Goal: Transaction & Acquisition: Purchase product/service

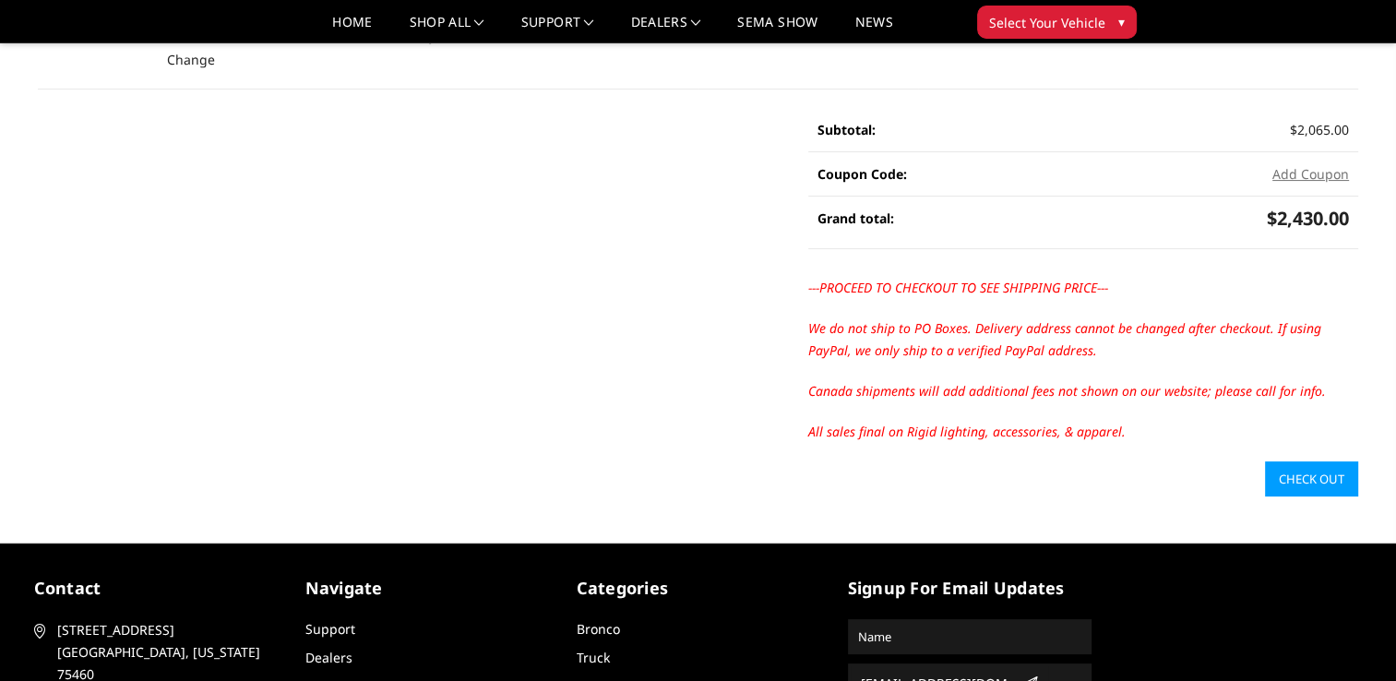
scroll to position [386, 0]
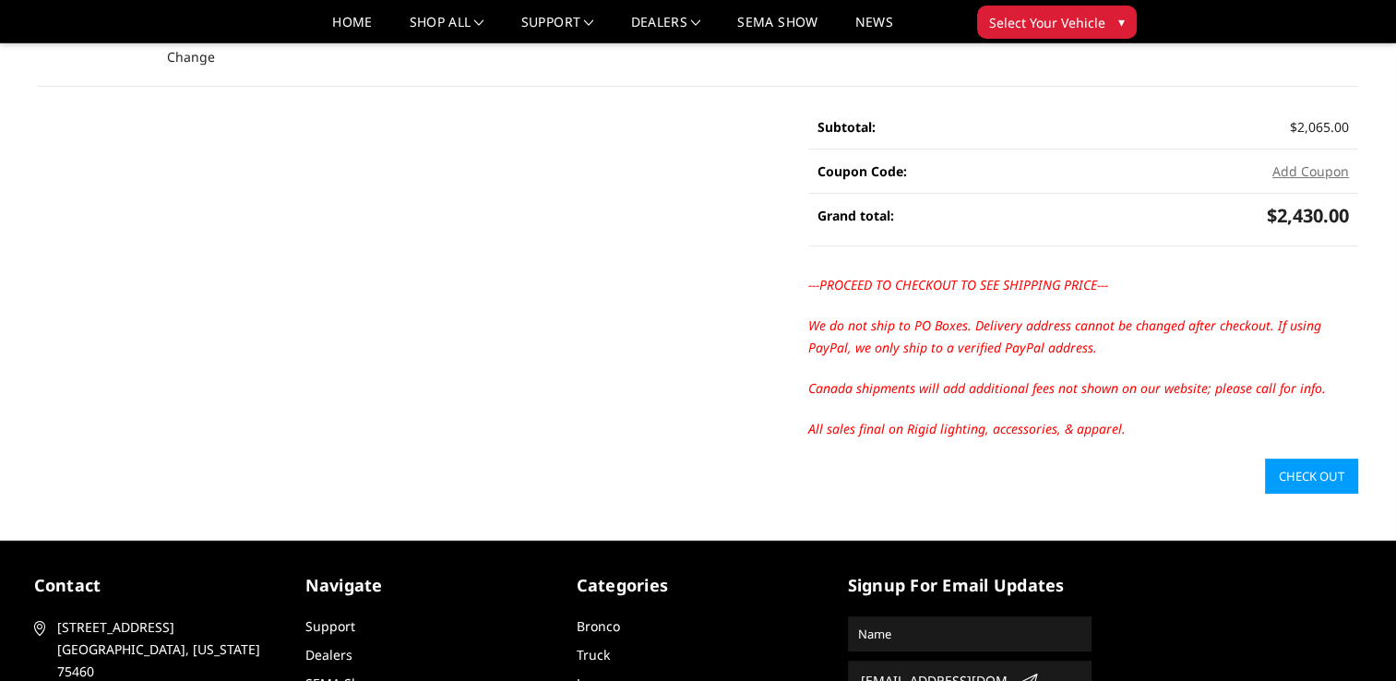
click at [1340, 473] on link "Check out" at bounding box center [1311, 476] width 93 height 35
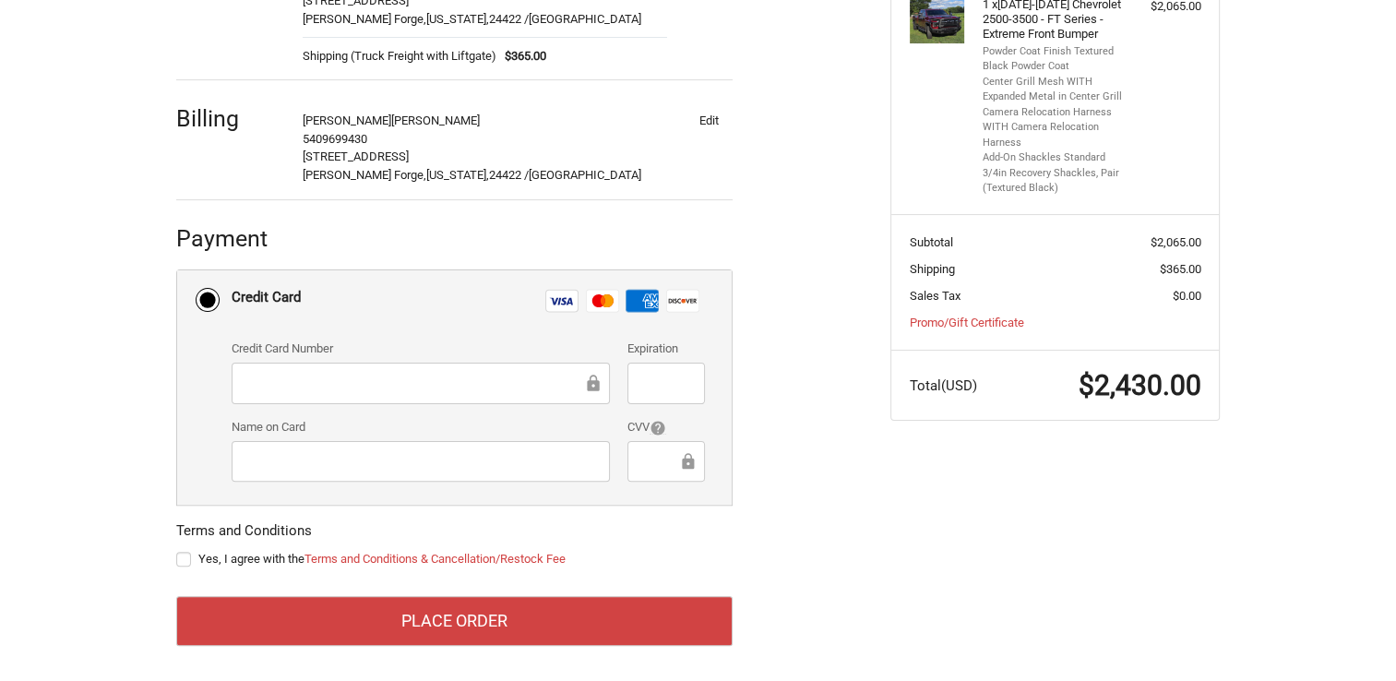
scroll to position [425, 0]
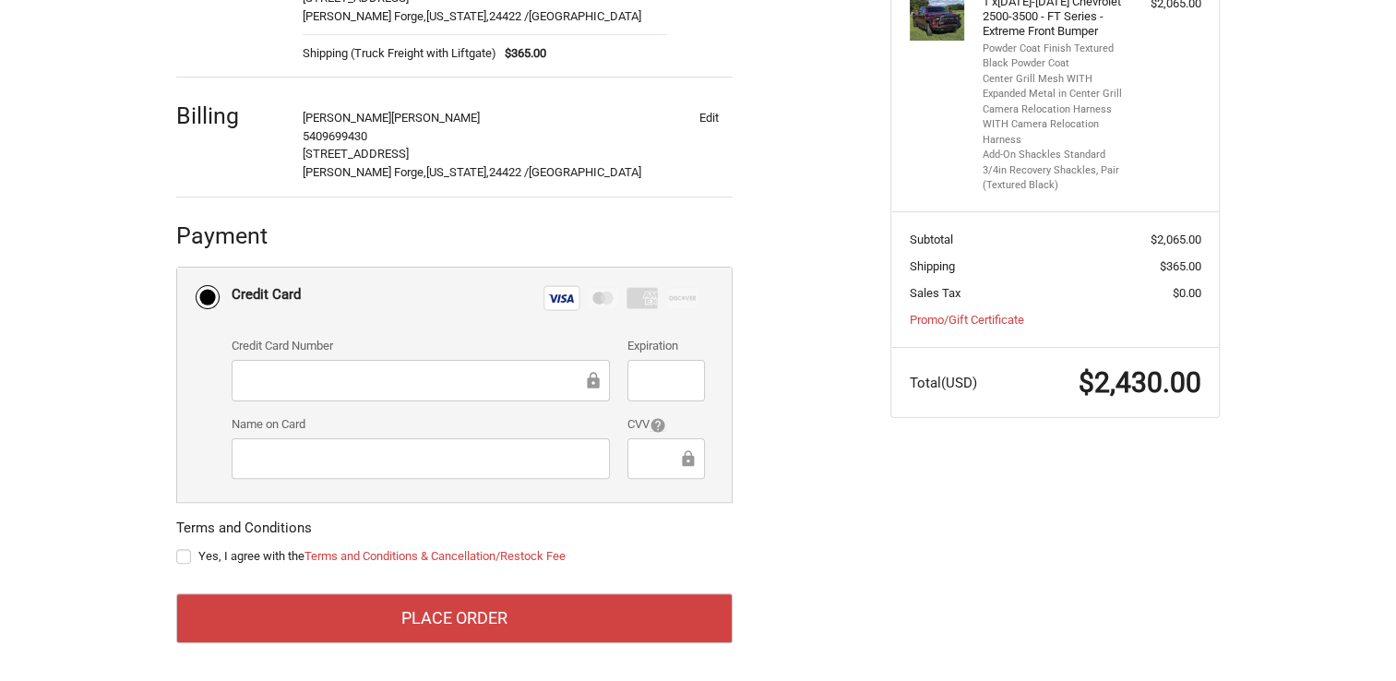
click at [187, 559] on label "Yes, I agree with the Terms and Conditions & Cancellation/Restock Fee" at bounding box center [454, 556] width 557 height 15
click at [177, 548] on input "Yes, I agree with the Terms and Conditions & Cancellation/Restock Fee" at bounding box center [176, 547] width 1 height 1
checkbox input "true"
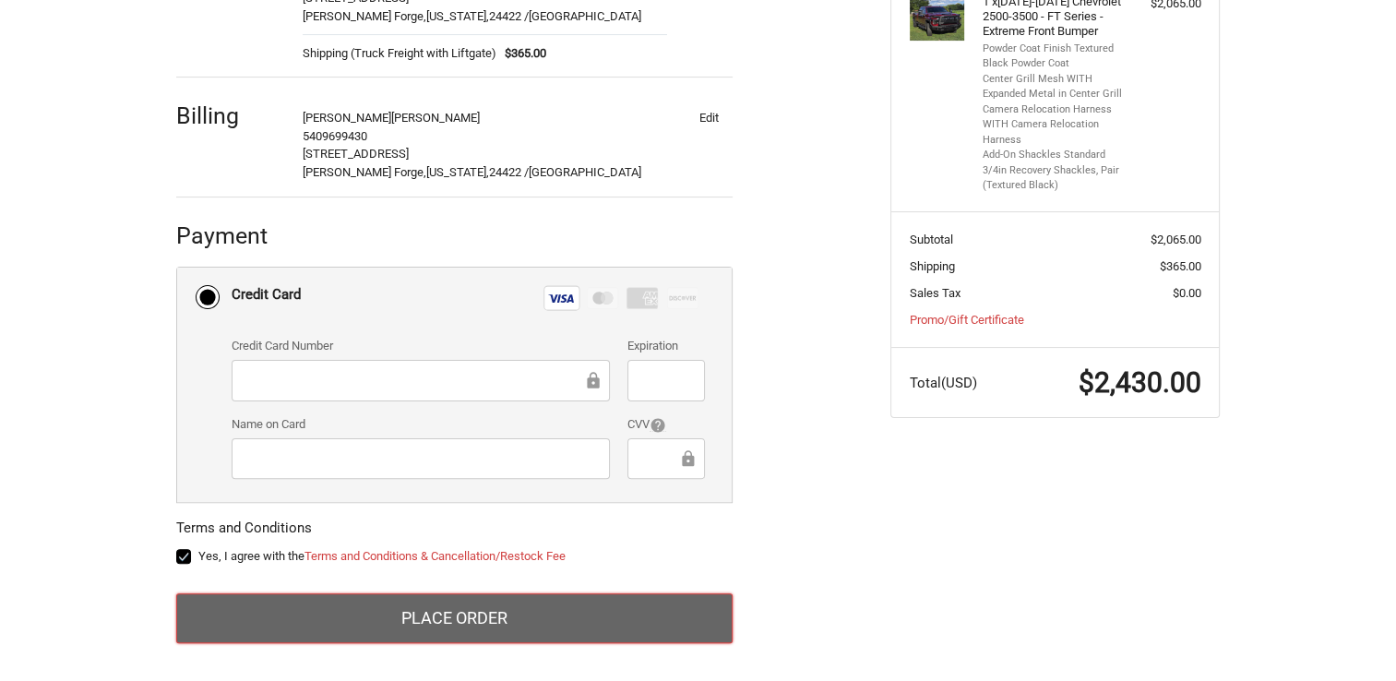
click at [269, 619] on button "Place Order" at bounding box center [454, 618] width 557 height 50
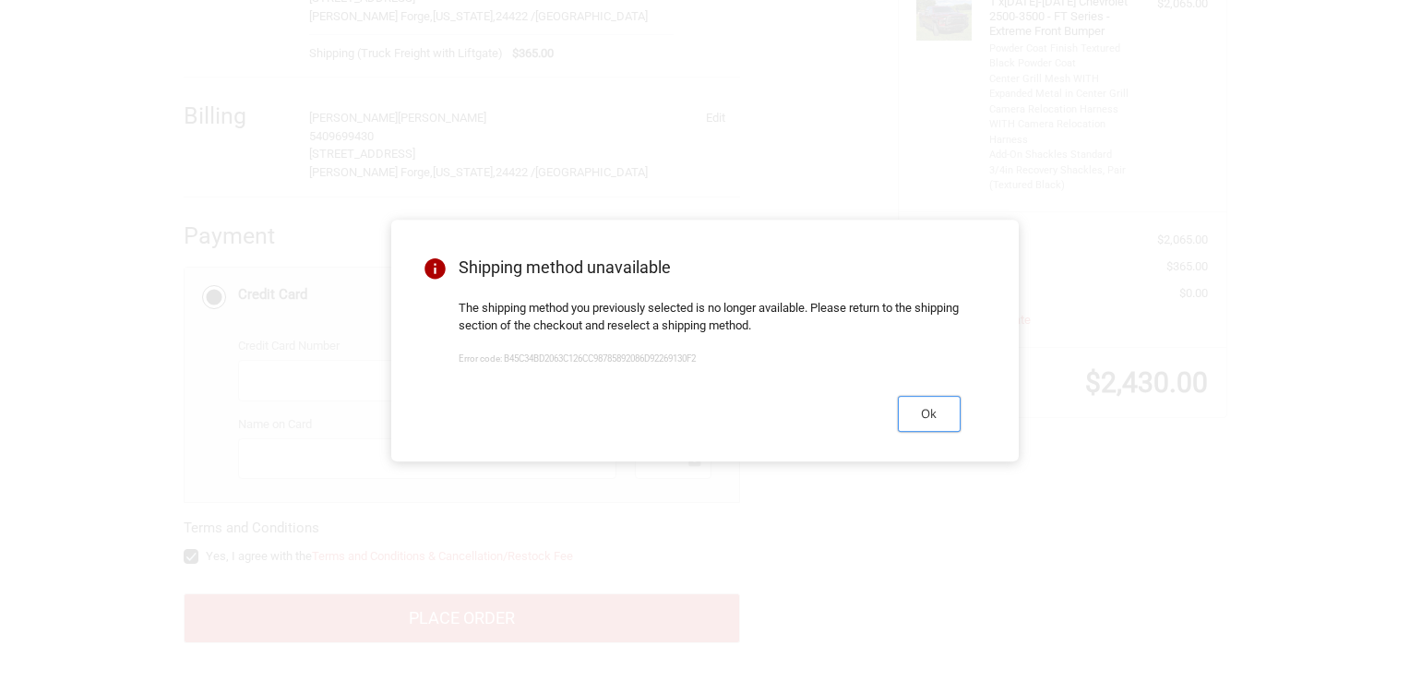
click at [941, 432] on button "Ok" at bounding box center [929, 414] width 63 height 36
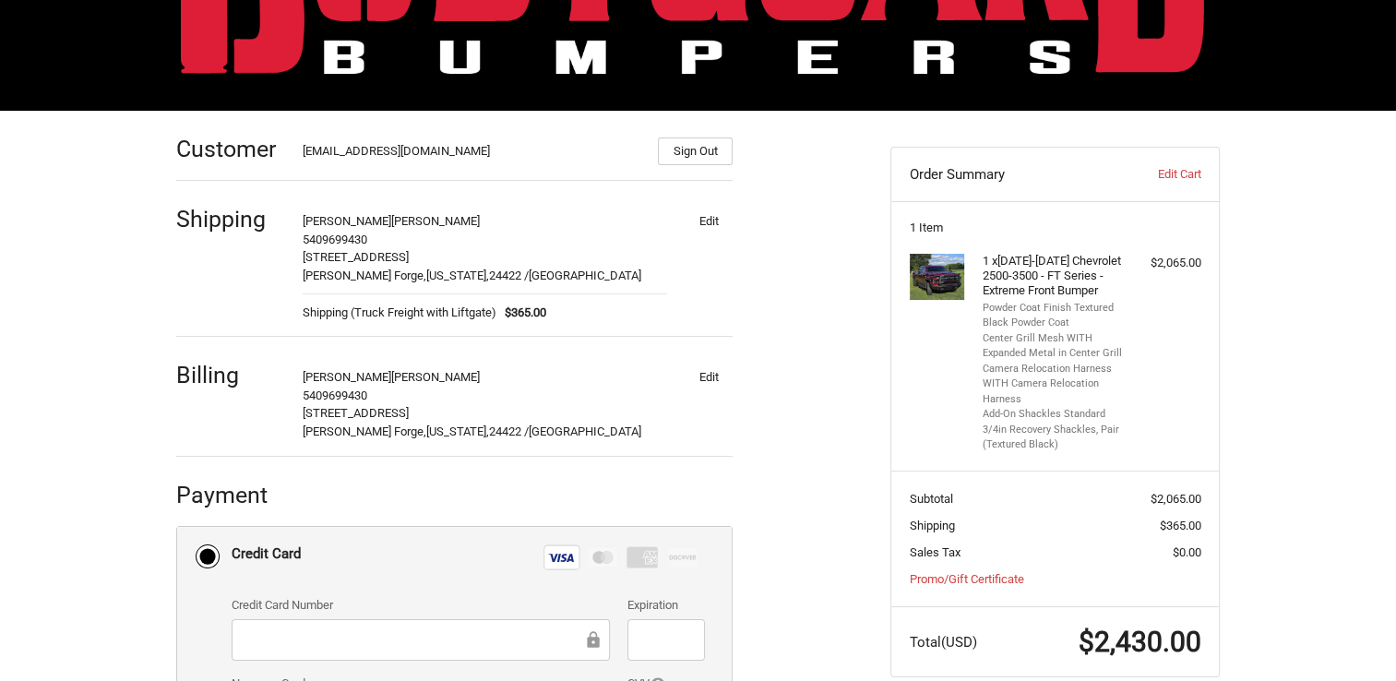
scroll to position [162, 0]
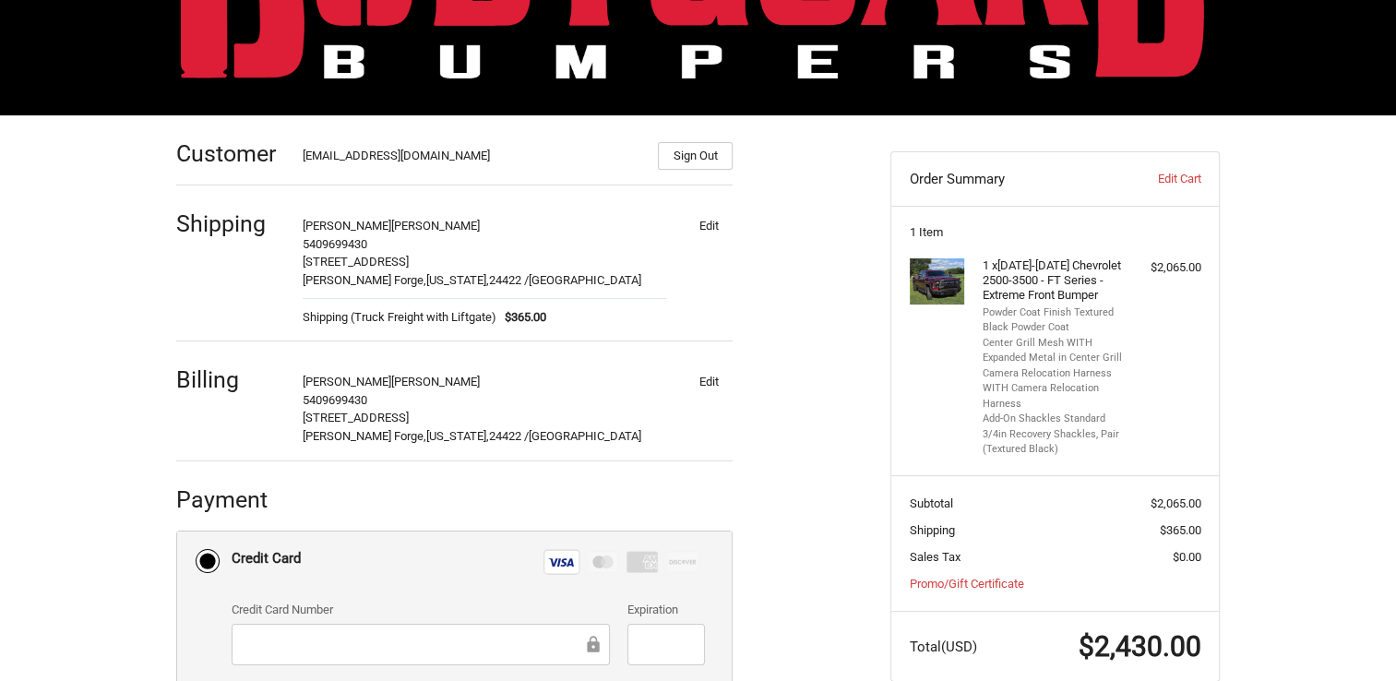
click at [712, 232] on button "Edit" at bounding box center [709, 225] width 48 height 26
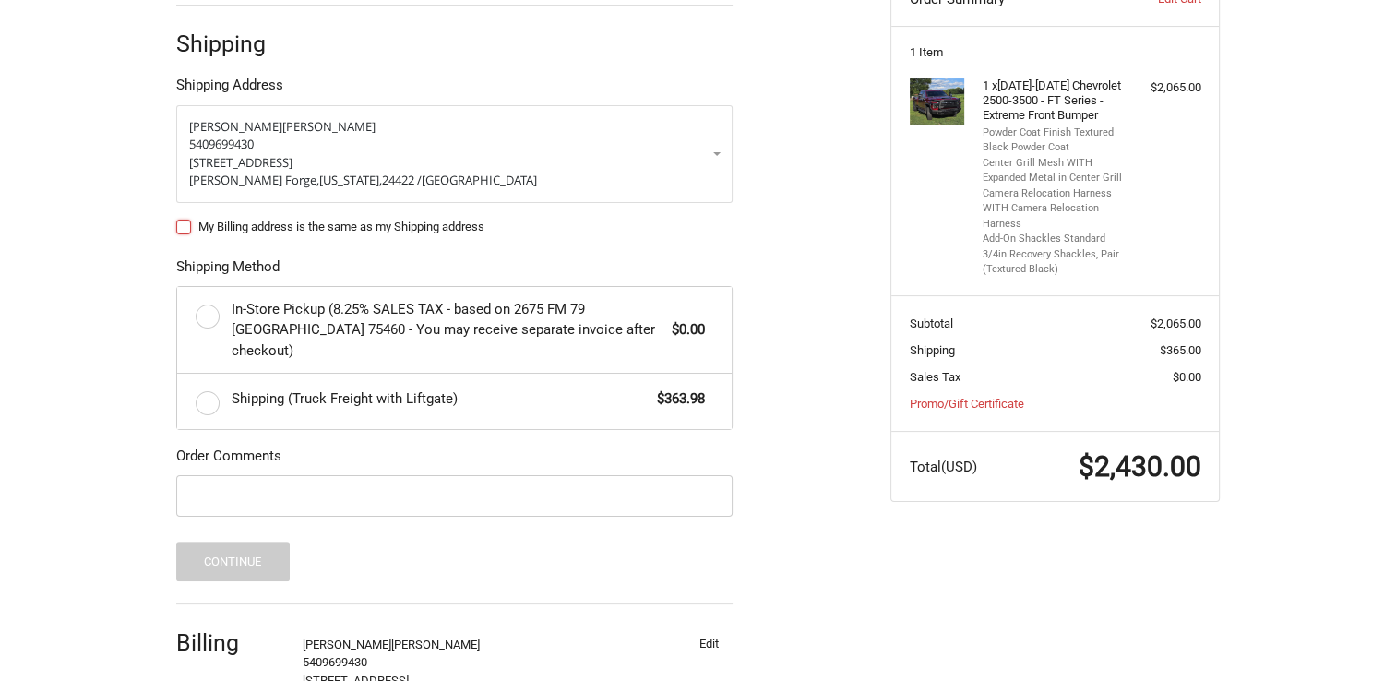
scroll to position [347, 0]
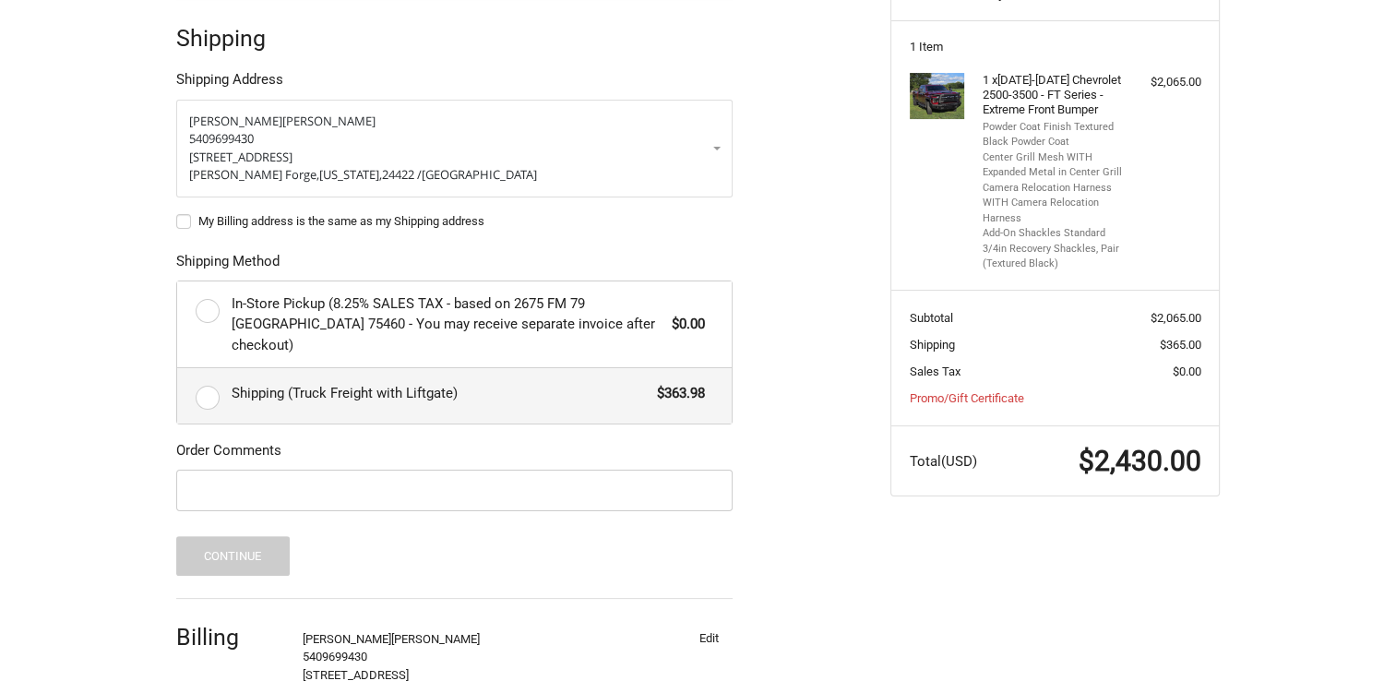
click at [212, 375] on label "Shipping (Truck Freight with Liftgate) $363.98" at bounding box center [454, 395] width 555 height 55
click at [178, 369] on input "Shipping (Truck Freight with Liftgate) $363.98" at bounding box center [177, 368] width 1 height 1
radio input "true"
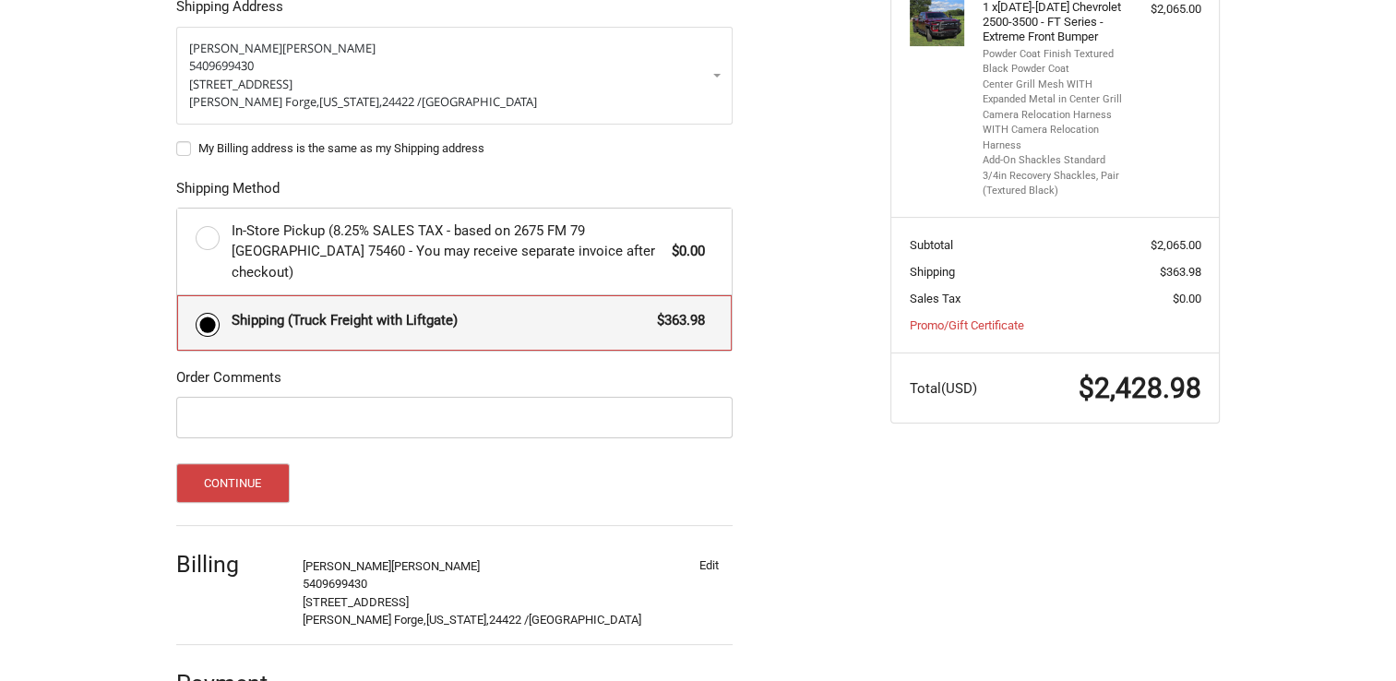
scroll to position [448, 0]
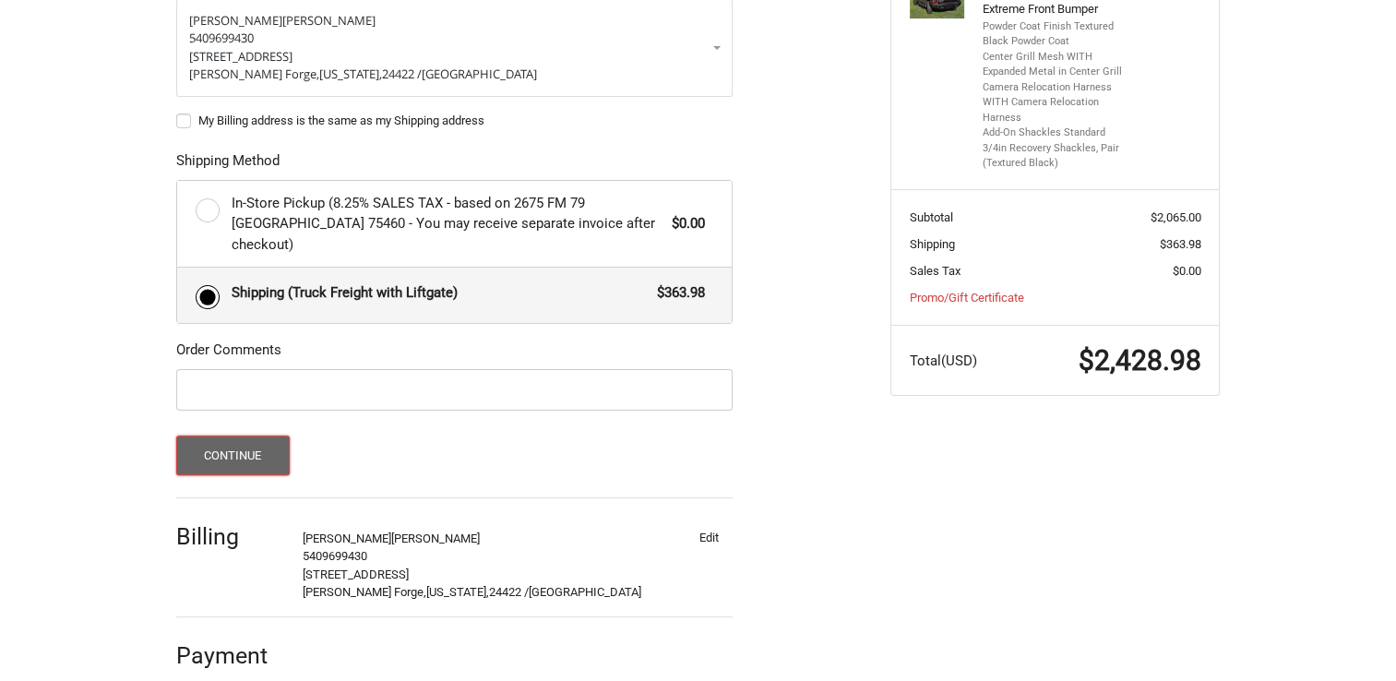
click at [237, 437] on button "Continue" at bounding box center [233, 456] width 114 height 40
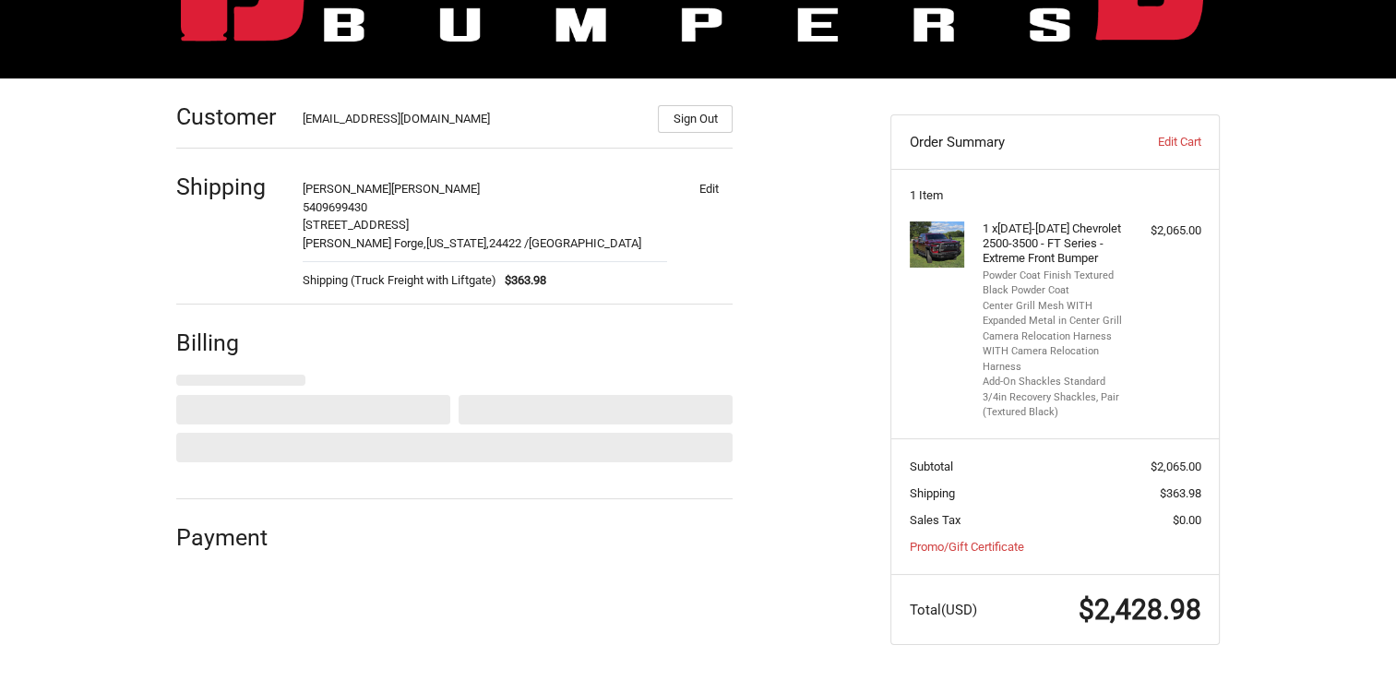
scroll to position [197, 0]
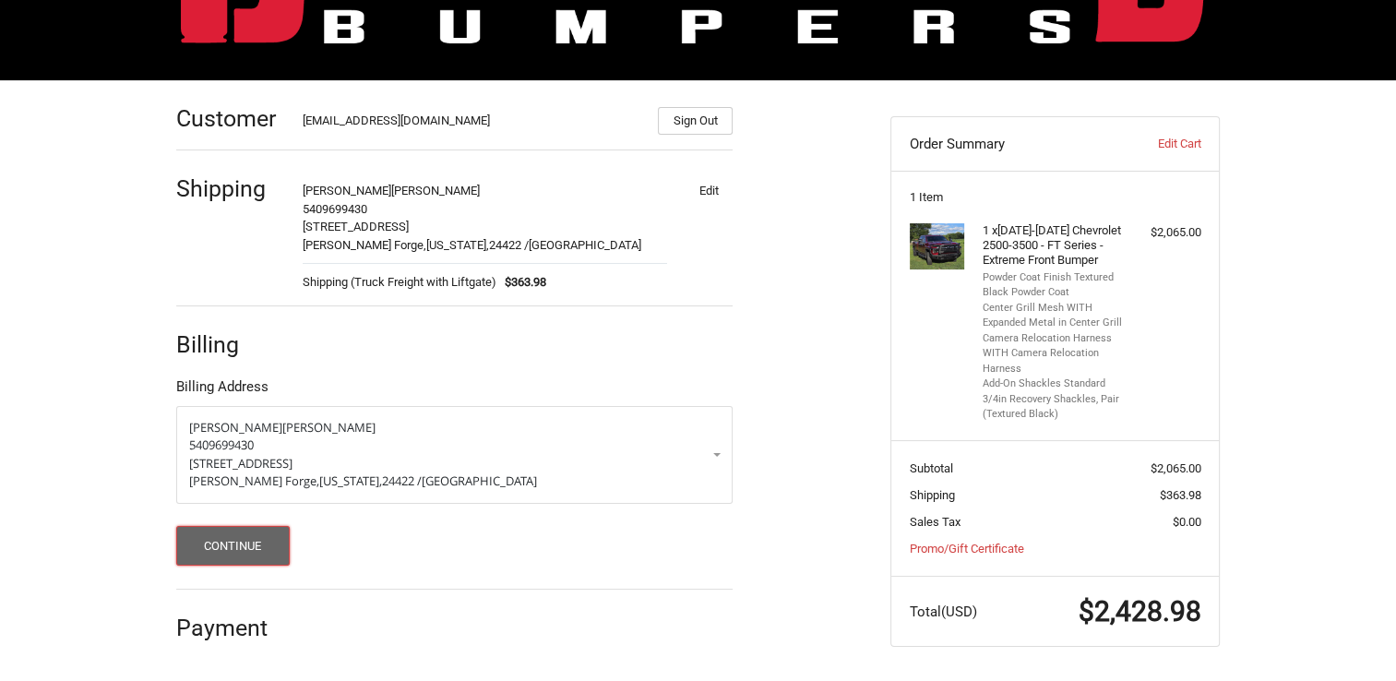
click at [251, 543] on button "Continue" at bounding box center [233, 546] width 114 height 40
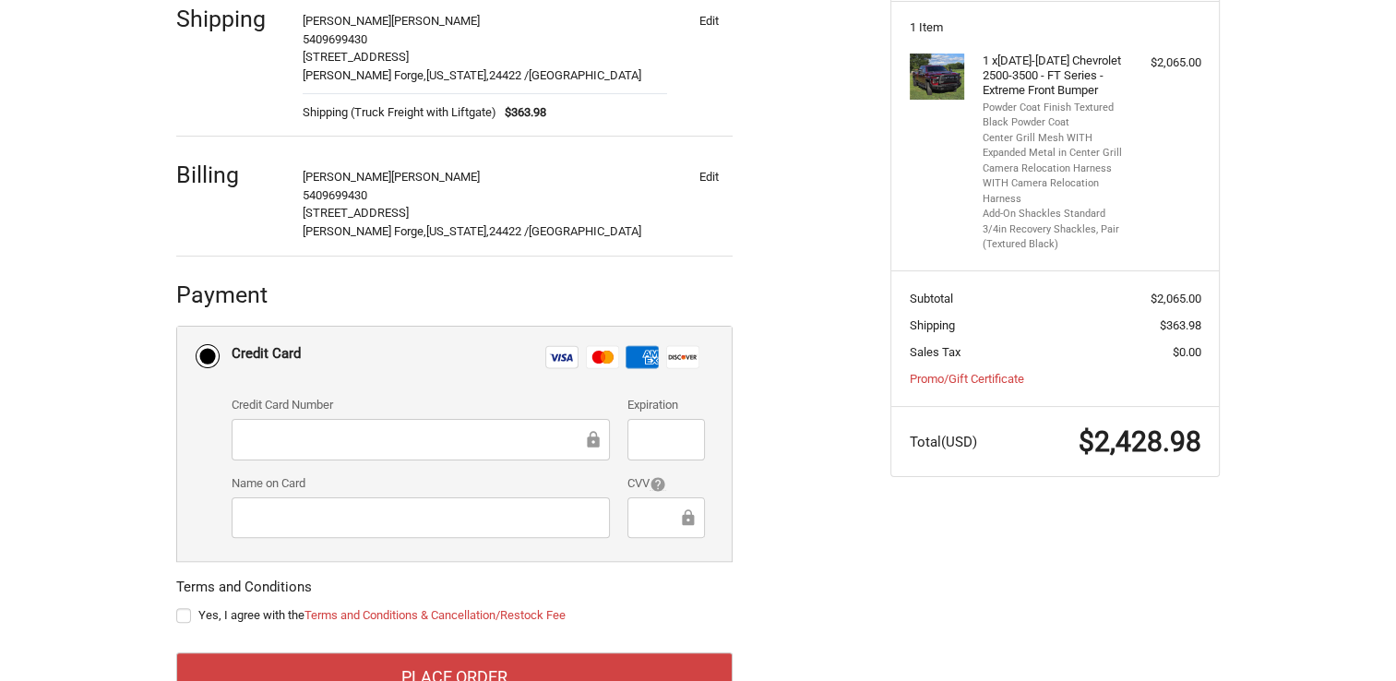
scroll to position [381, 0]
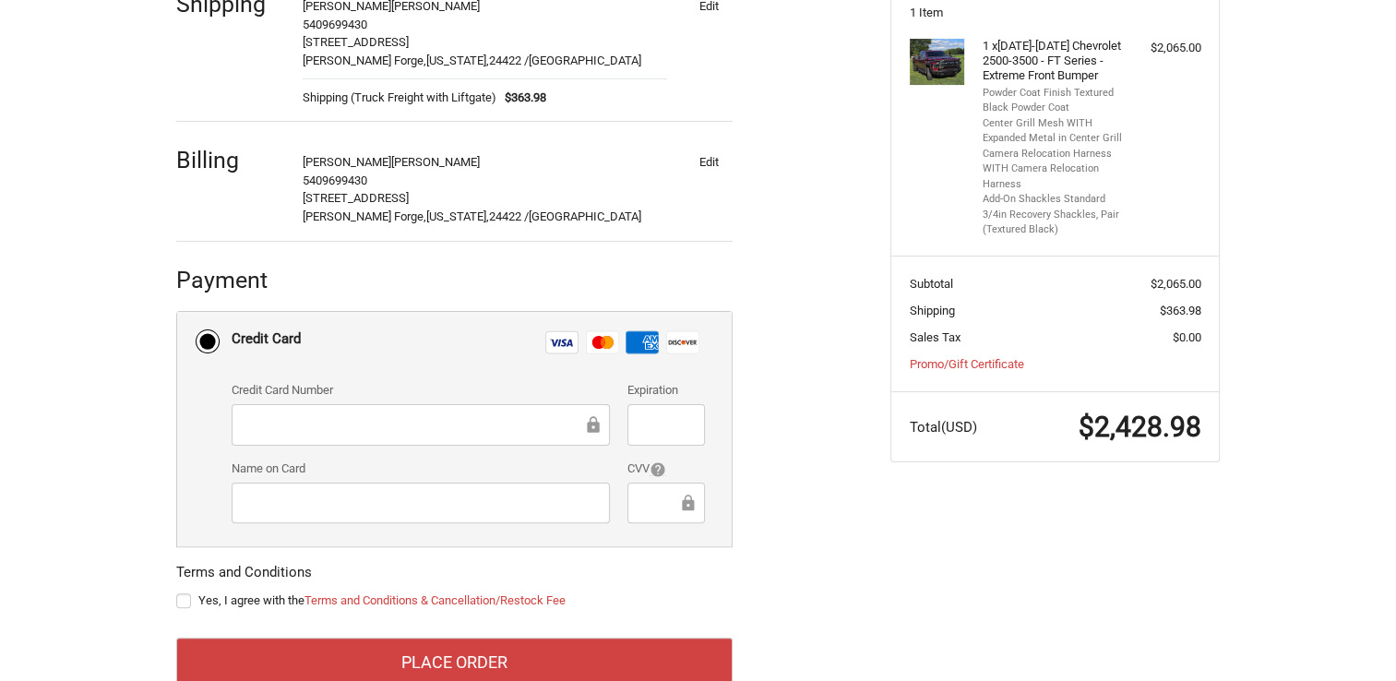
click at [512, 410] on div at bounding box center [421, 425] width 378 height 42
click at [185, 604] on label "Yes, I agree with the Terms and Conditions & Cancellation/Restock Fee" at bounding box center [454, 600] width 557 height 15
click at [177, 593] on input "Yes, I agree with the Terms and Conditions & Cancellation/Restock Fee" at bounding box center [176, 592] width 1 height 1
checkbox input "true"
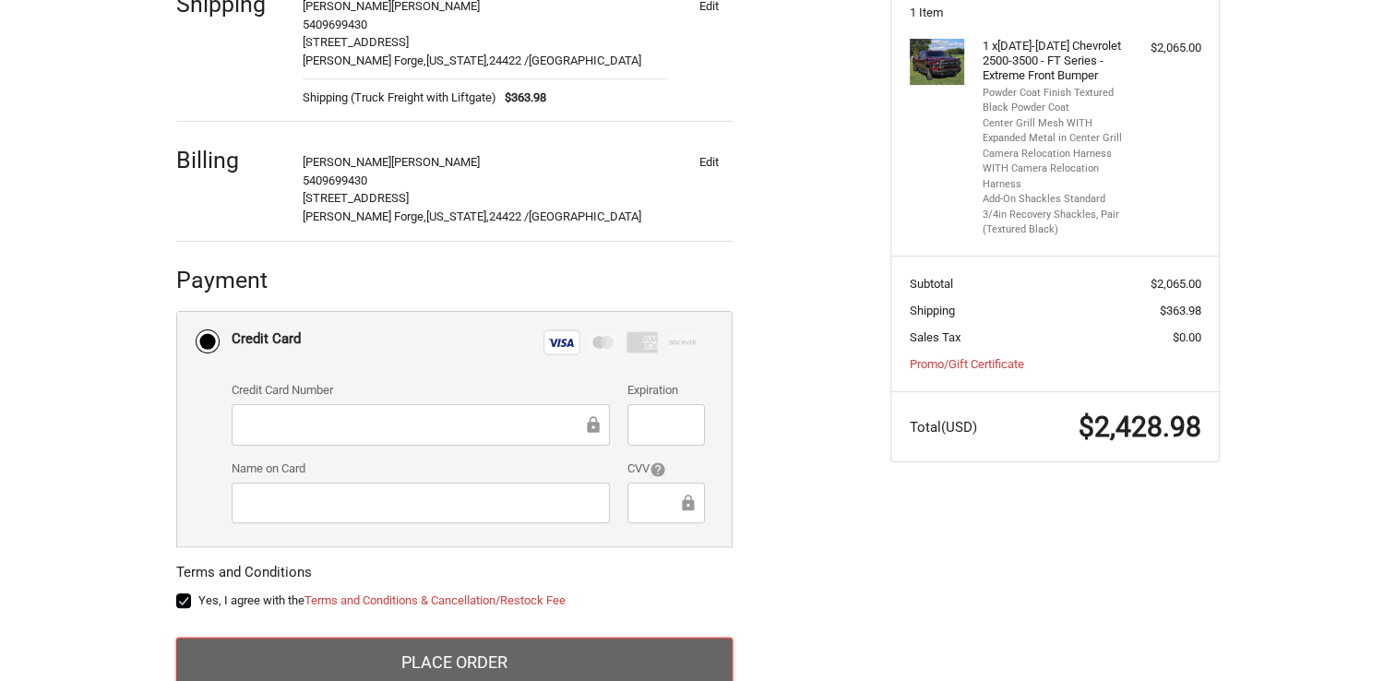
click at [462, 652] on button "Place Order" at bounding box center [454, 663] width 557 height 50
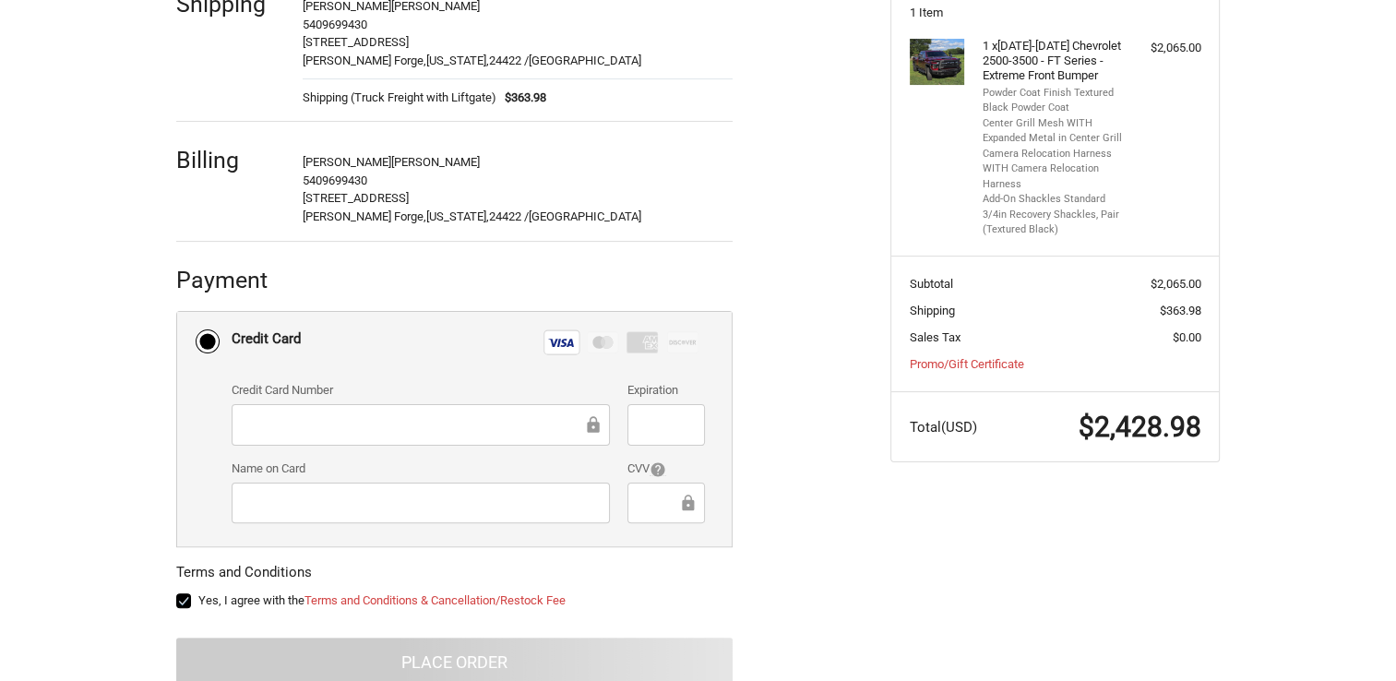
scroll to position [109, 0]
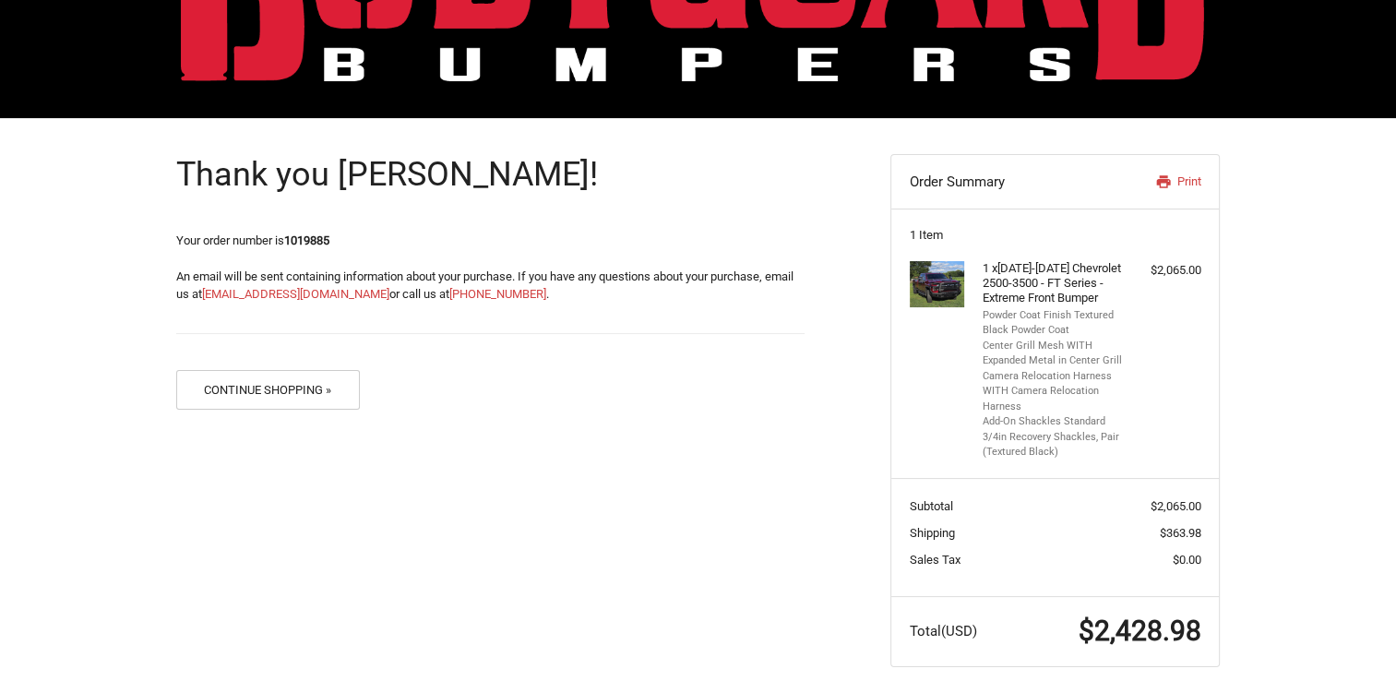
scroll to position [179, 0]
